Goal: Navigation & Orientation: Find specific page/section

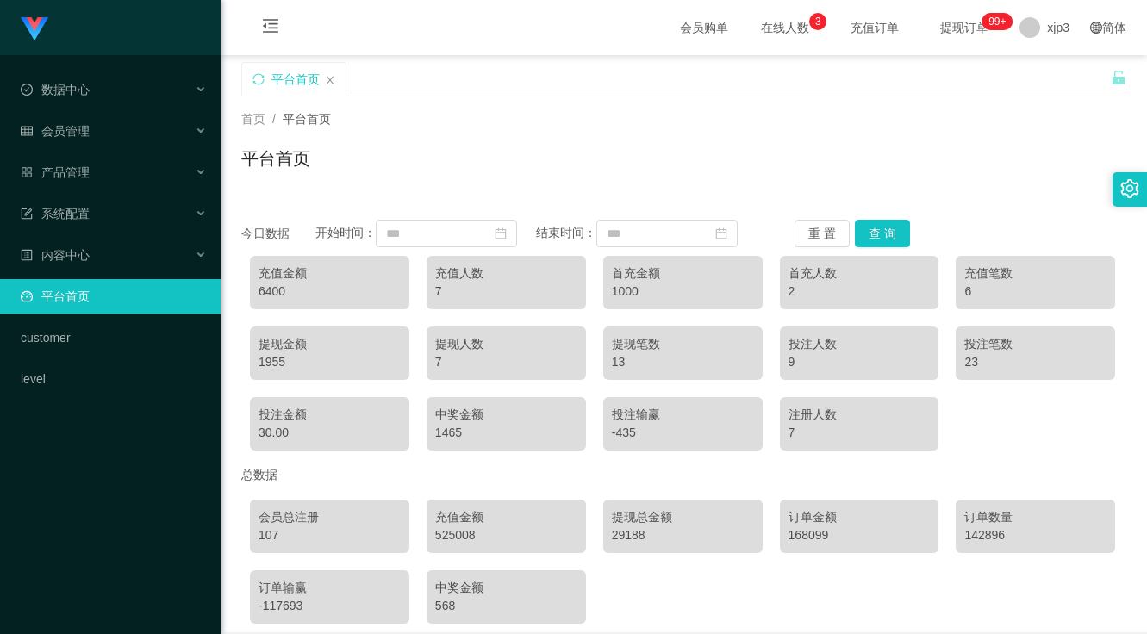
scroll to position [78, 0]
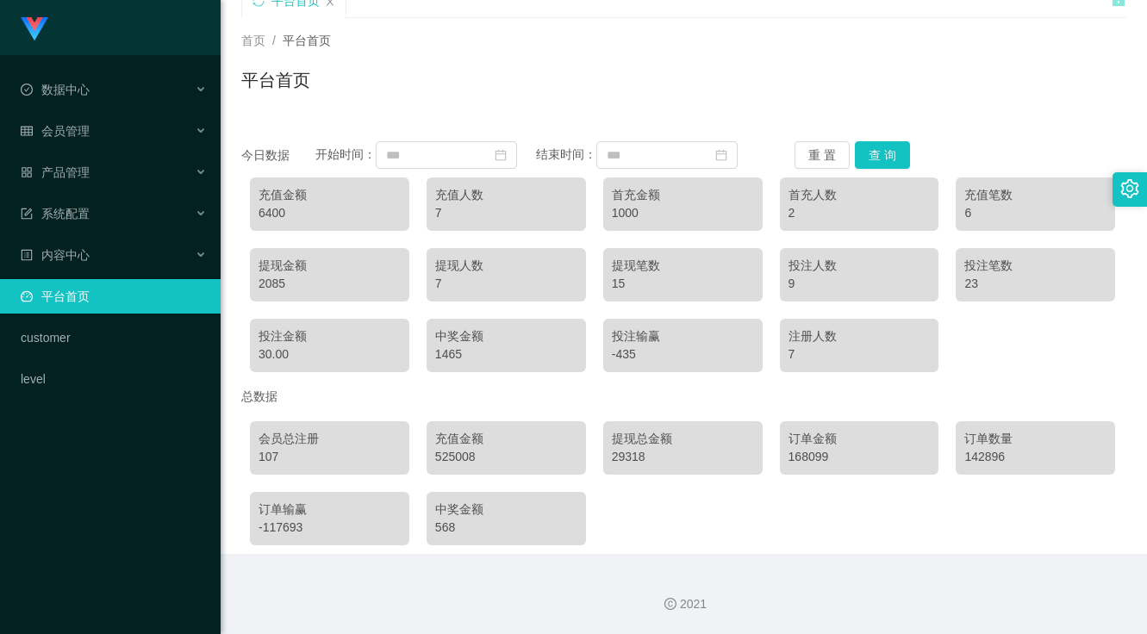
click at [489, 27] on div "首页 / 平台首页 / 平台首页" at bounding box center [684, 69] width 926 height 103
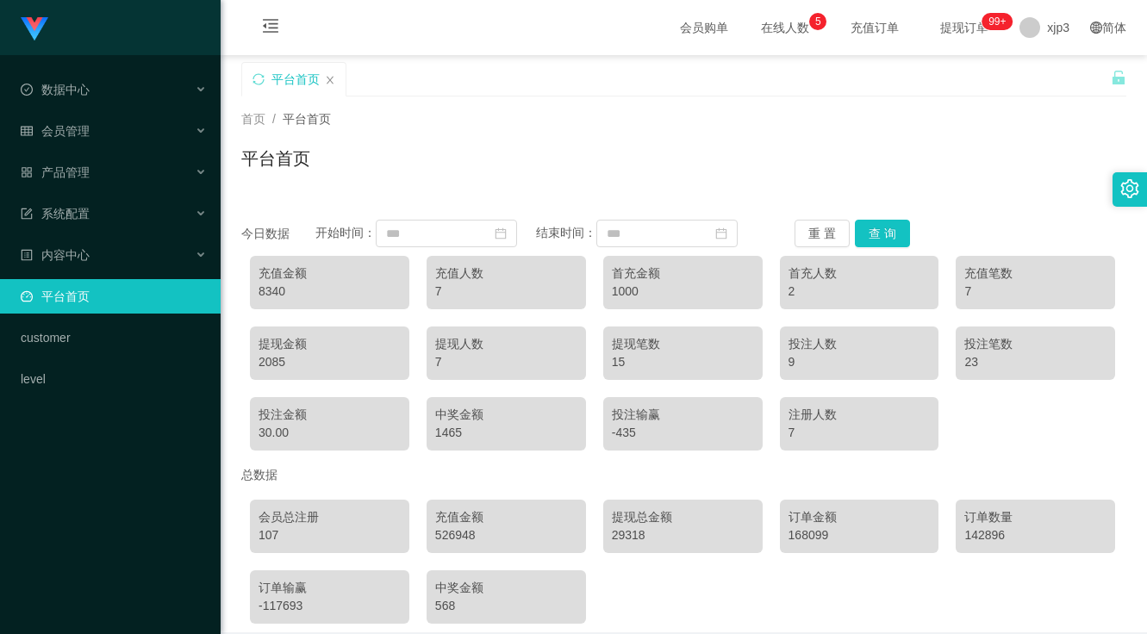
scroll to position [78, 0]
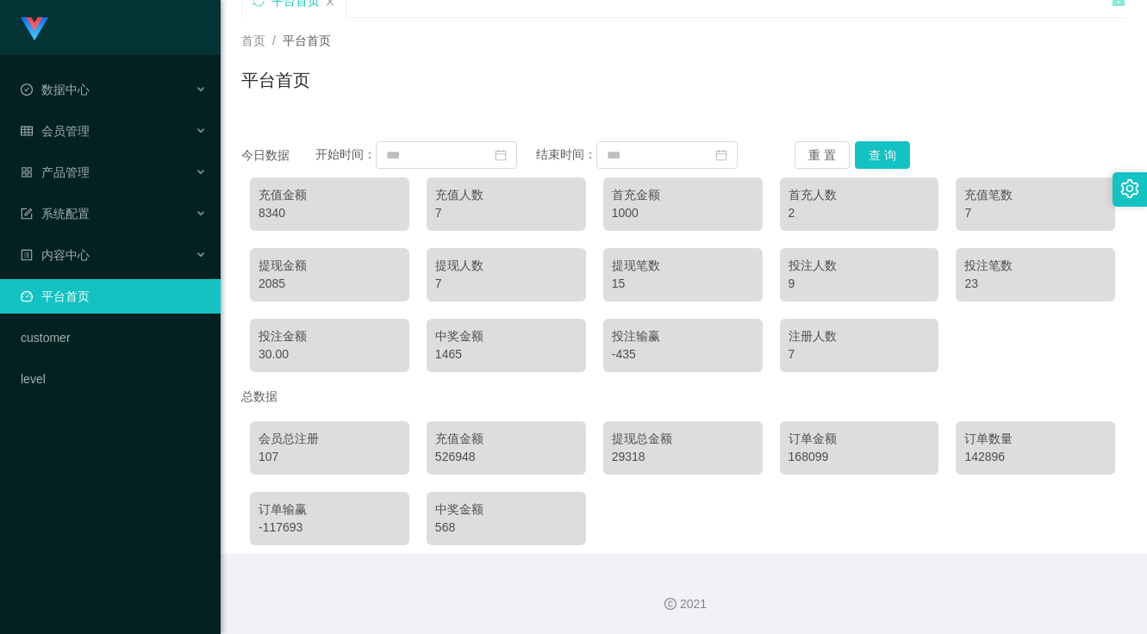
click at [591, 58] on div "首页 / 平台首页 / 平台首页" at bounding box center [683, 69] width 885 height 75
